Goal: Information Seeking & Learning: Compare options

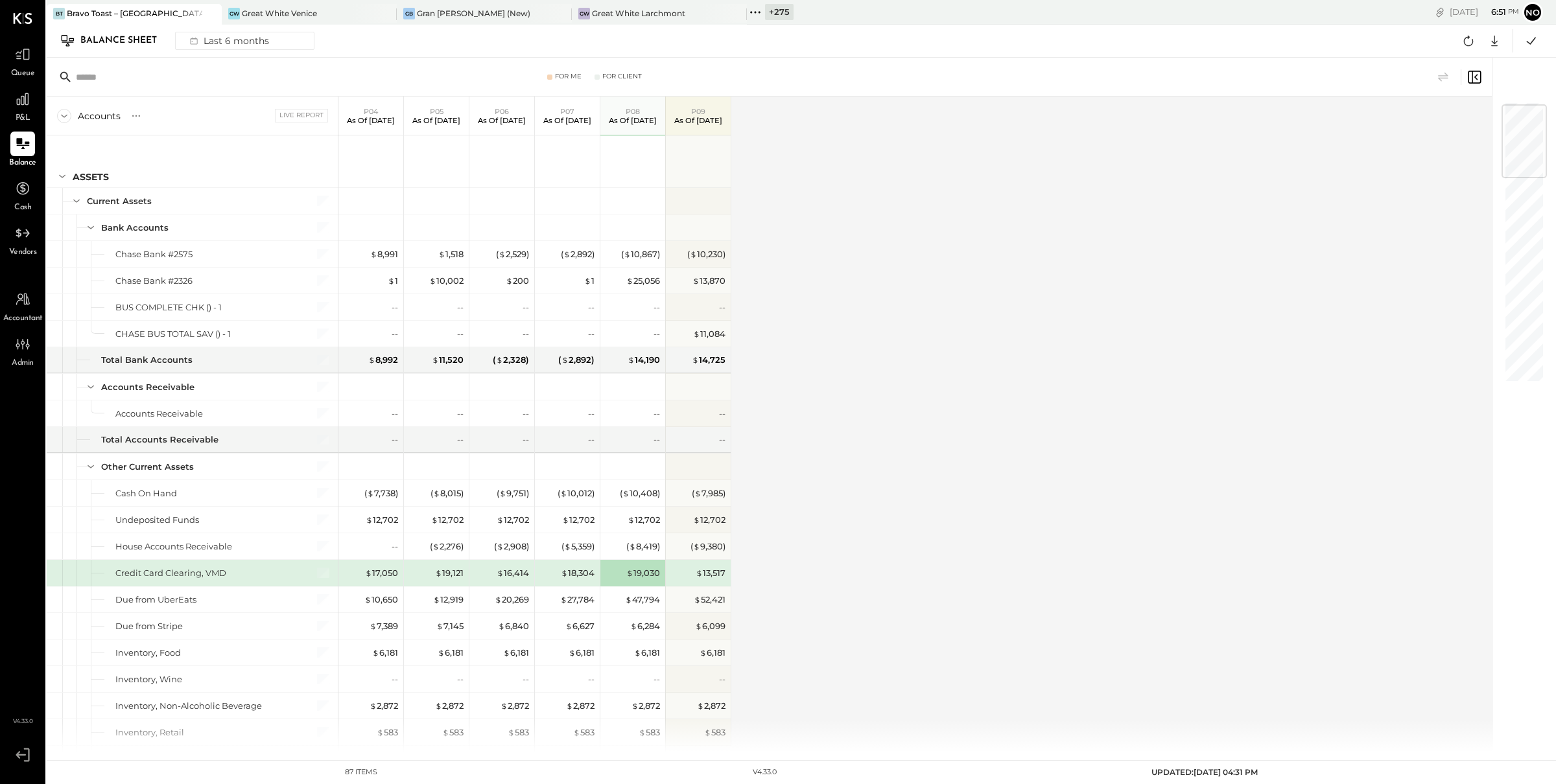
scroll to position [33, 0]
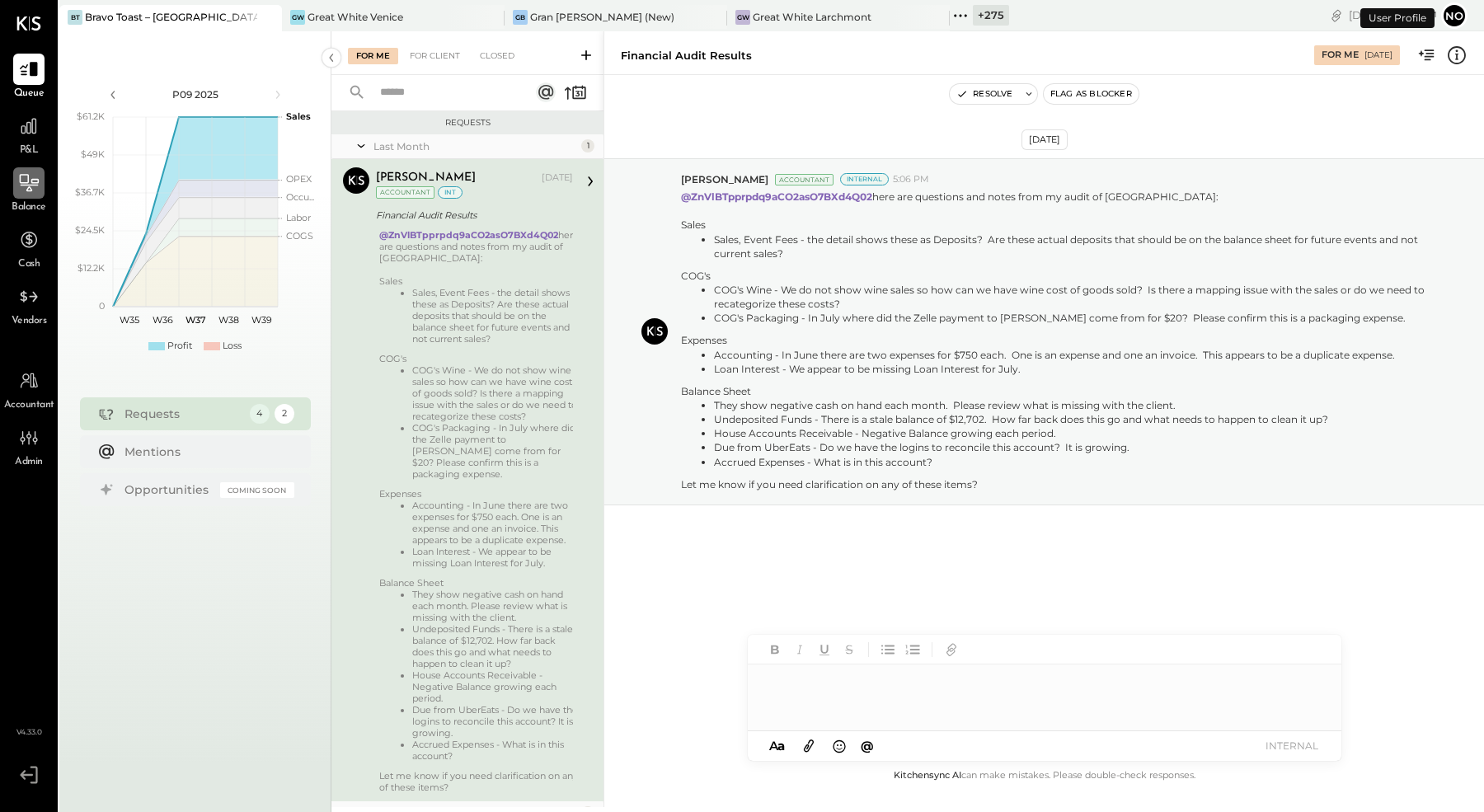
scroll to position [37, 0]
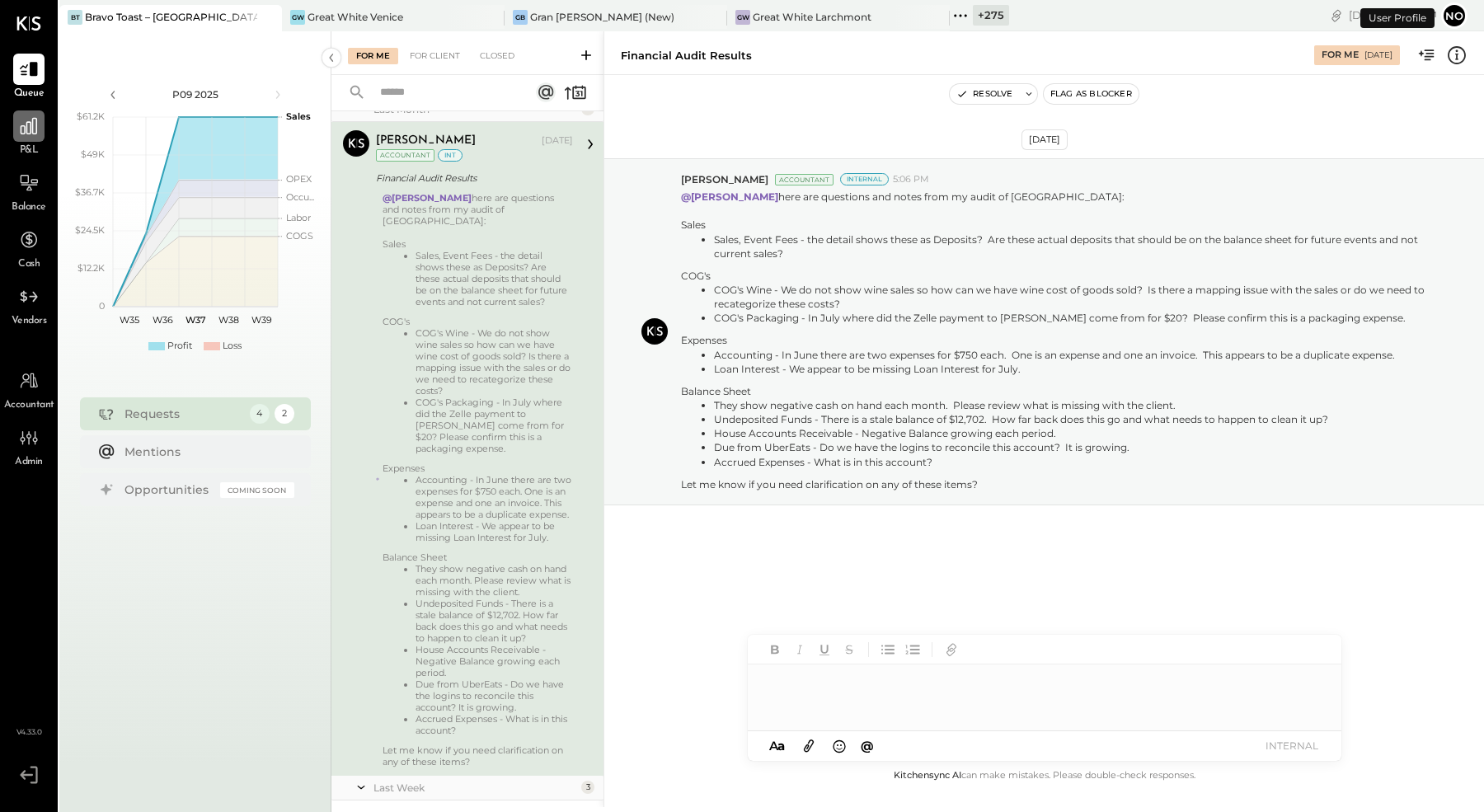
click at [24, 129] on icon at bounding box center [28, 126] width 21 height 21
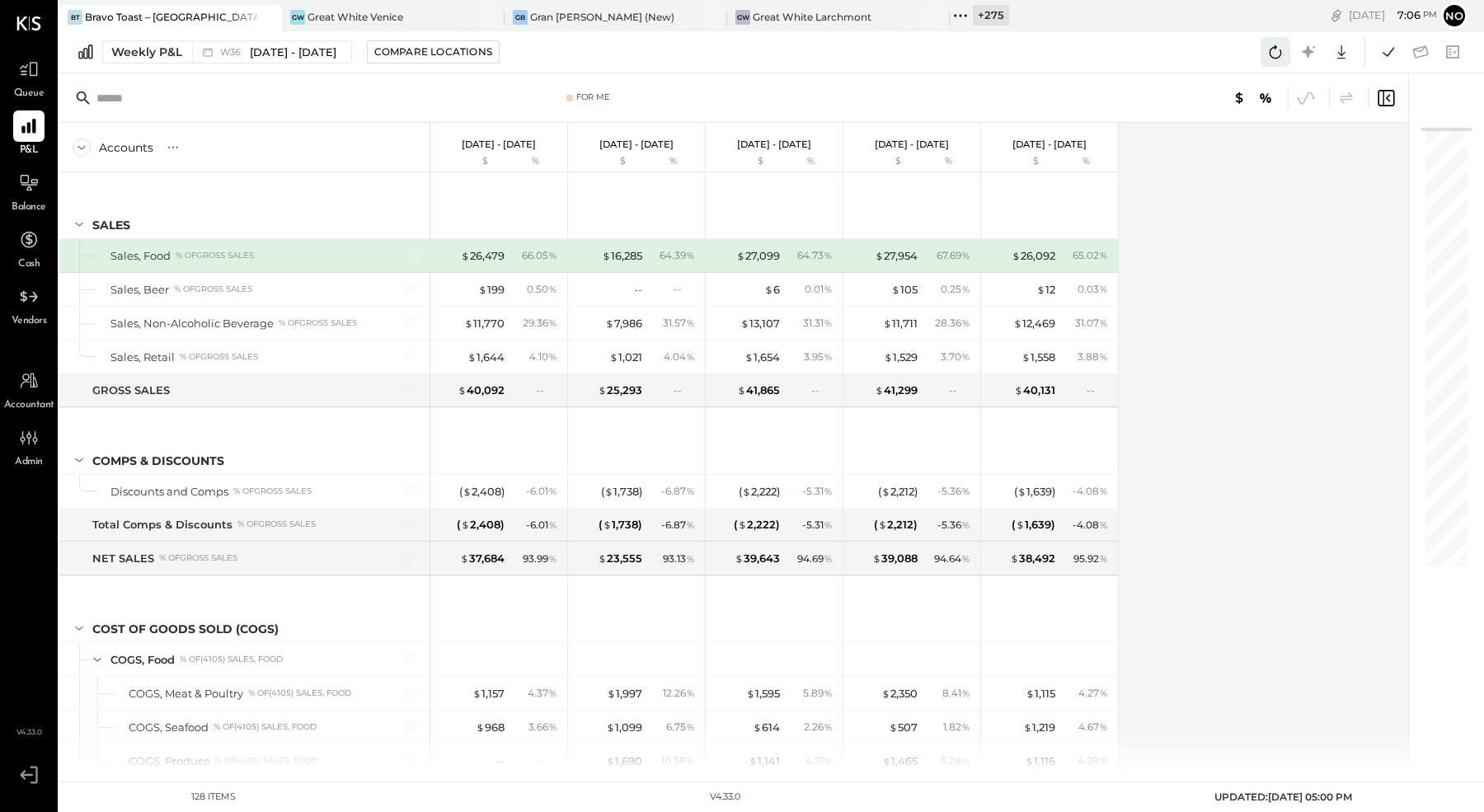
click at [1270, 50] on icon at bounding box center [1276, 52] width 21 height 21
click at [1185, 348] on div "Accounts S % GL [DATE] - [DATE] $ % [DATE] - [DATE] $ % [DATE] - [DATE] $ % [DA…" at bounding box center [734, 447] width 1351 height 648
click at [388, 16] on div "Great White Venice" at bounding box center [355, 17] width 96 height 14
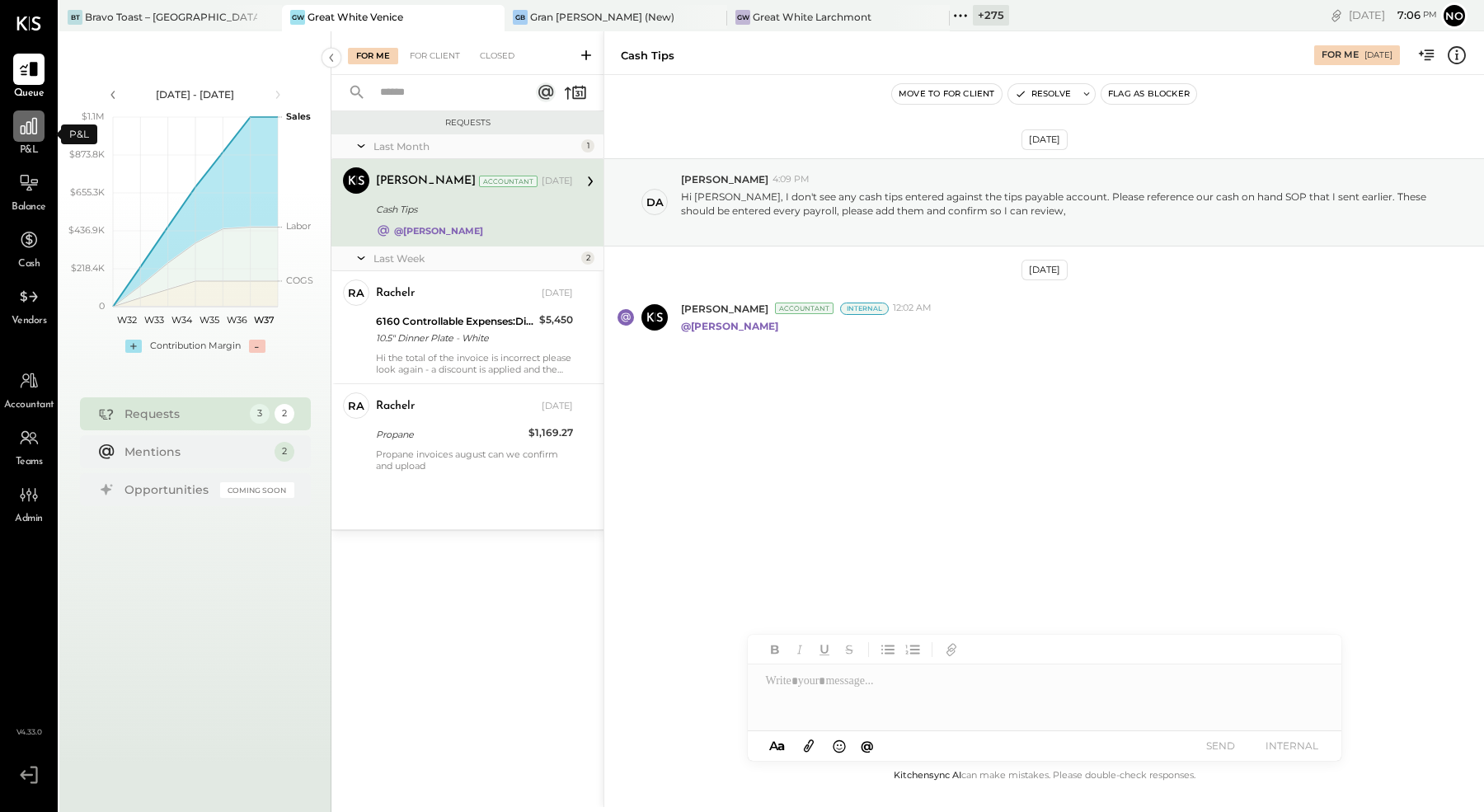
click at [28, 132] on icon at bounding box center [28, 126] width 21 height 21
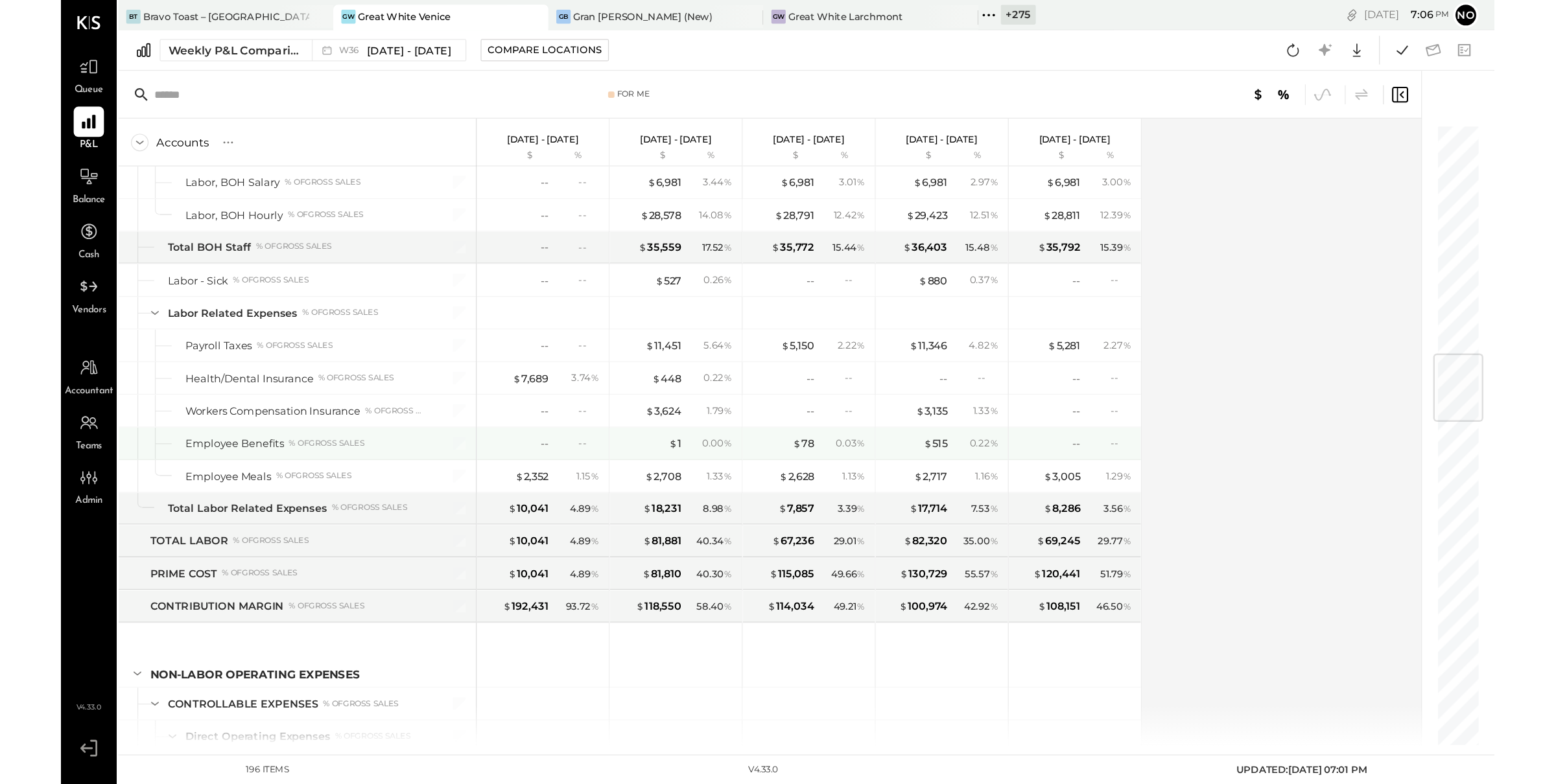
scroll to position [1570, 0]
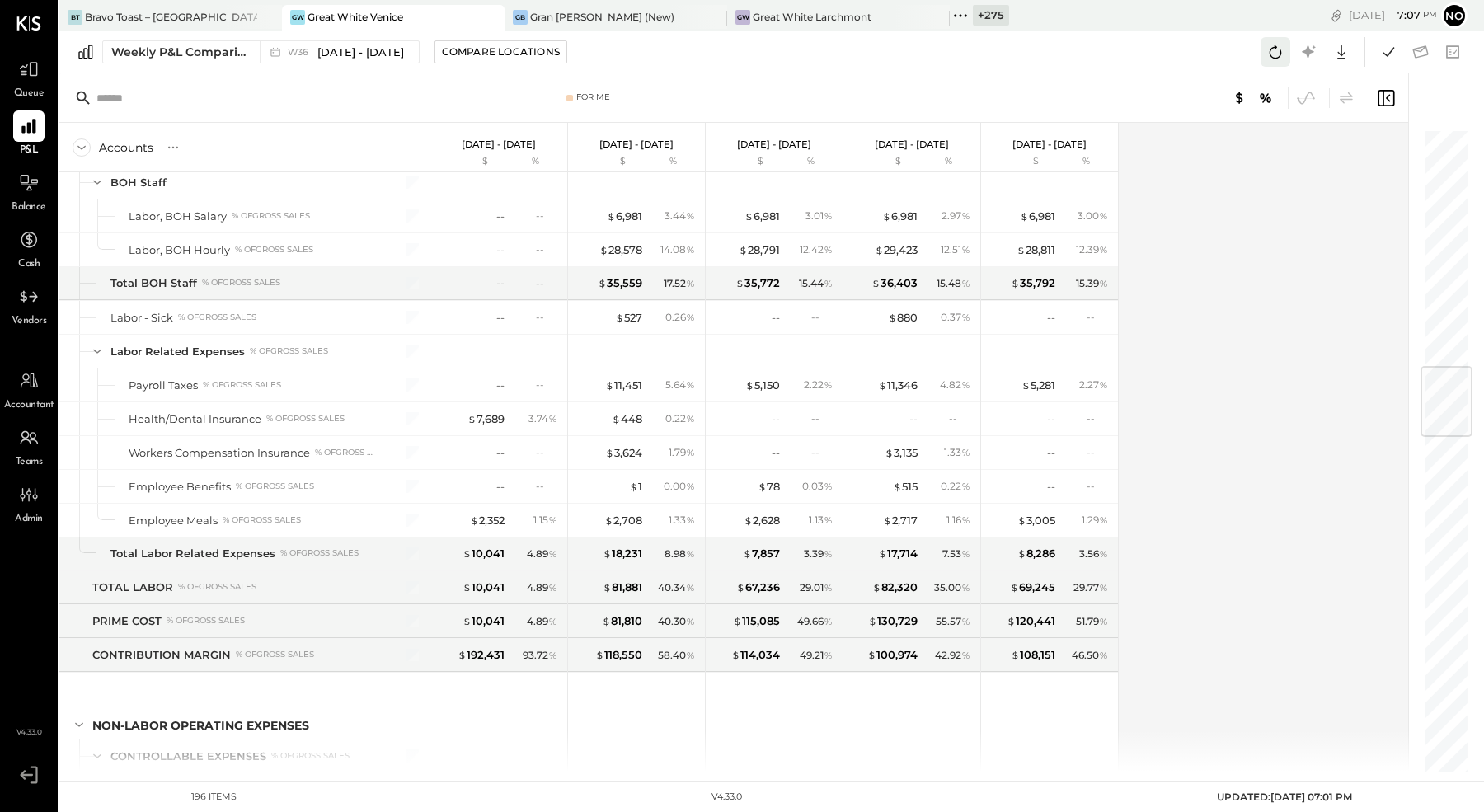
click at [1275, 52] on icon at bounding box center [1276, 52] width 21 height 21
click at [216, 50] on div "Weekly P&L Comparison" at bounding box center [181, 51] width 138 height 17
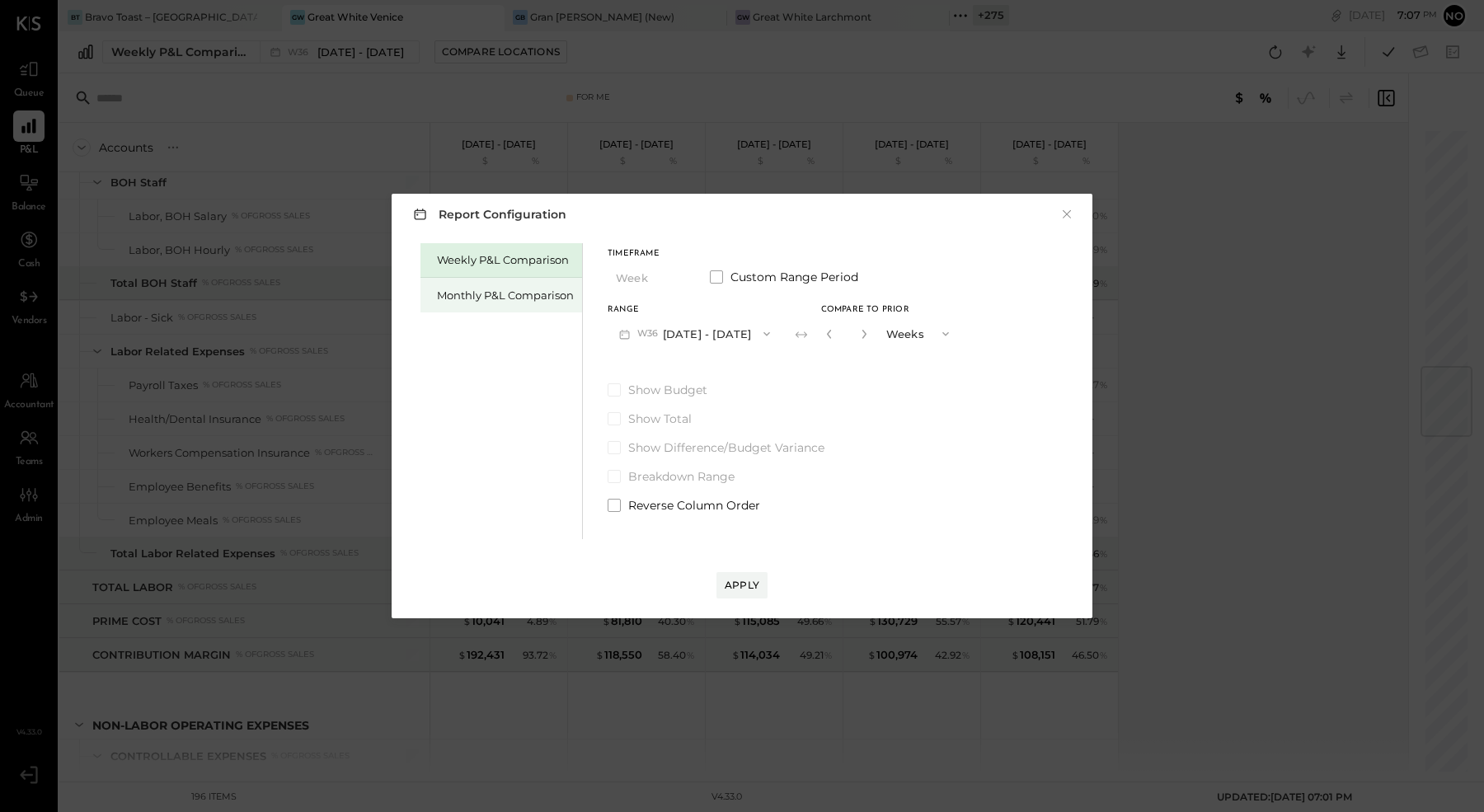
click at [479, 298] on div "Monthly P&L Comparison" at bounding box center [505, 296] width 136 height 16
click at [715, 334] on button "M09 [DATE] - [DATE]" at bounding box center [695, 333] width 174 height 30
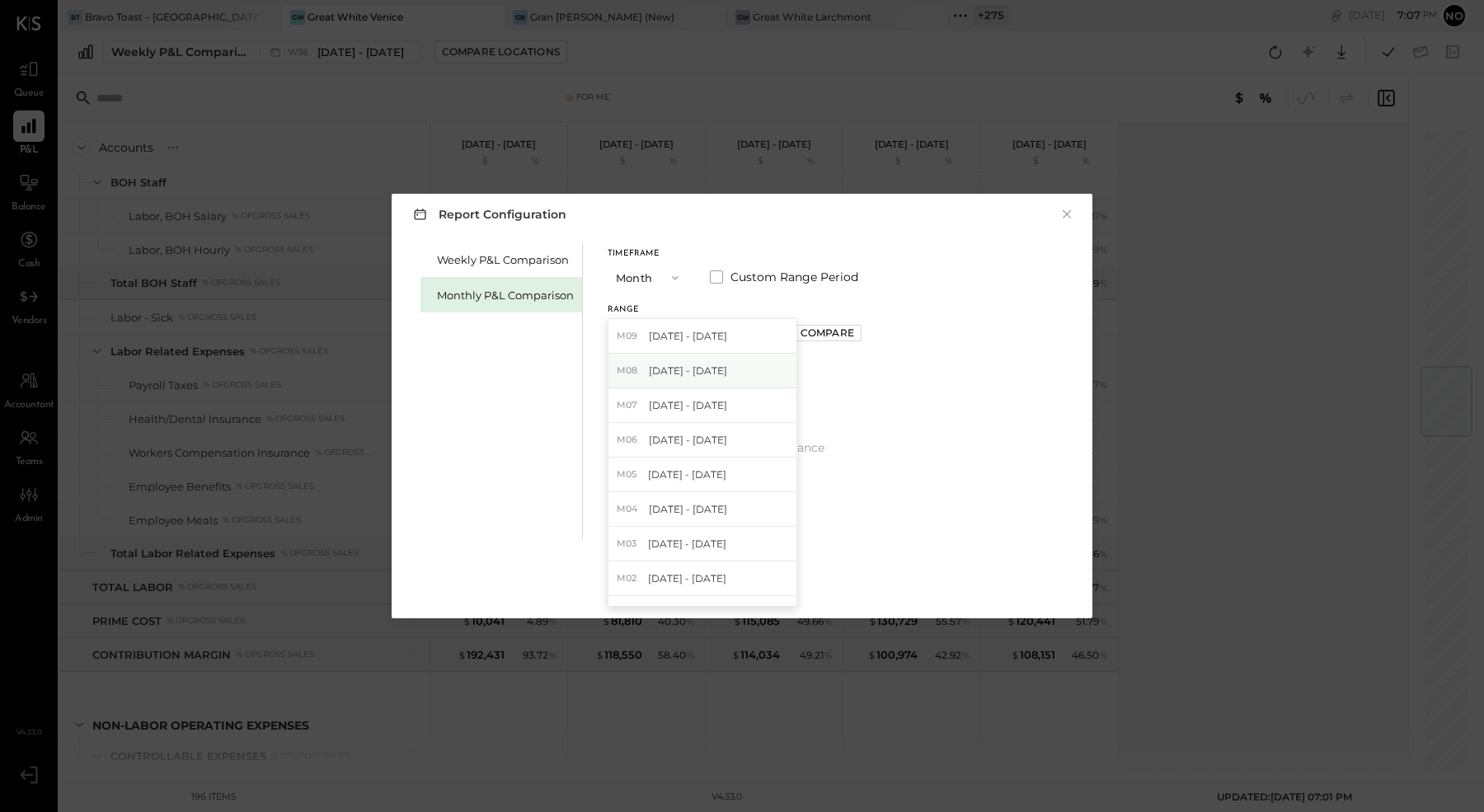
click at [710, 369] on span "[DATE] - [DATE]" at bounding box center [688, 370] width 78 height 14
click at [832, 336] on div "Compare" at bounding box center [827, 333] width 53 height 14
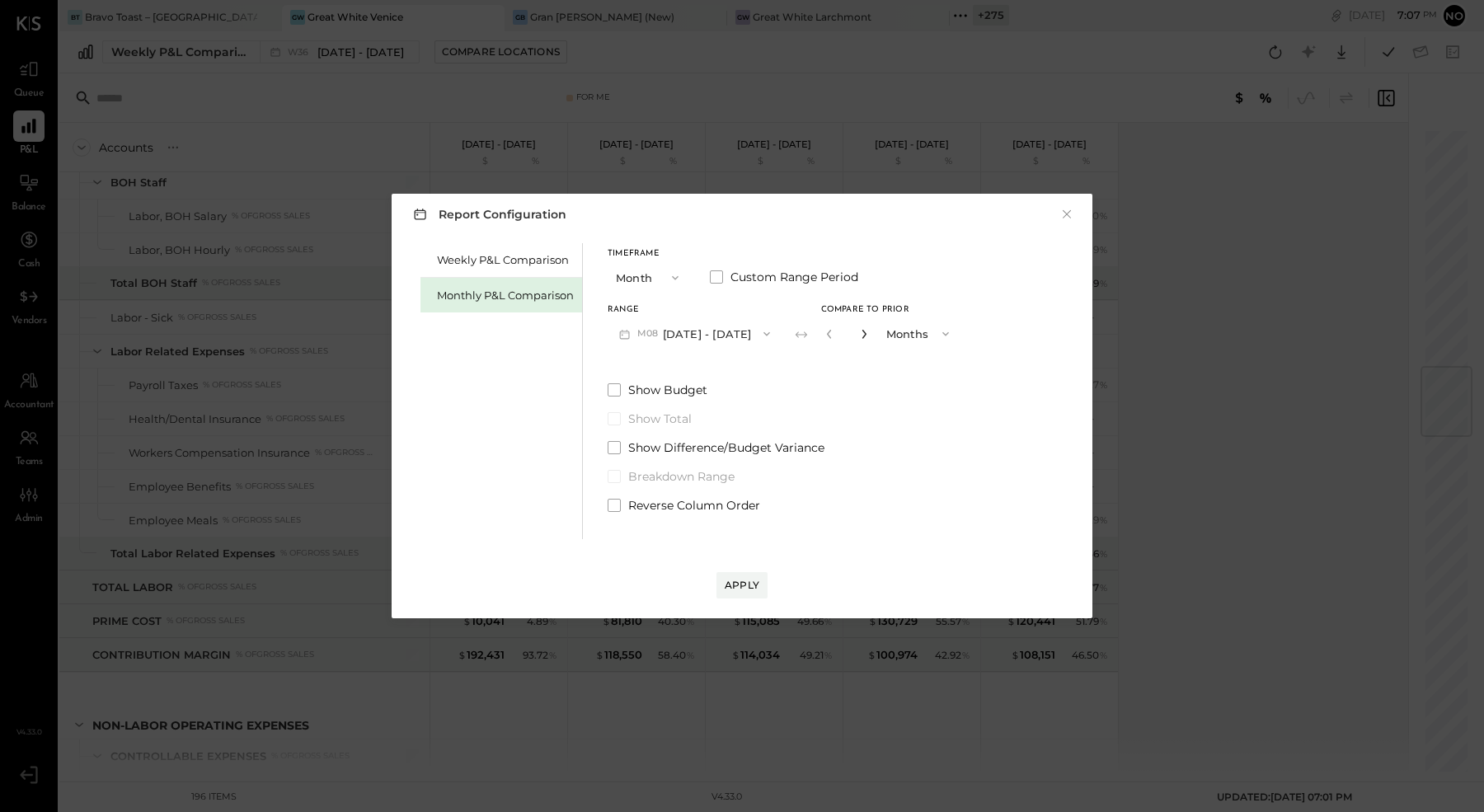
click at [859, 334] on icon "button" at bounding box center [864, 333] width 10 height 10
type input "*"
click at [736, 583] on div "Apply" at bounding box center [742, 584] width 35 height 14
